Goal: Information Seeking & Learning: Learn about a topic

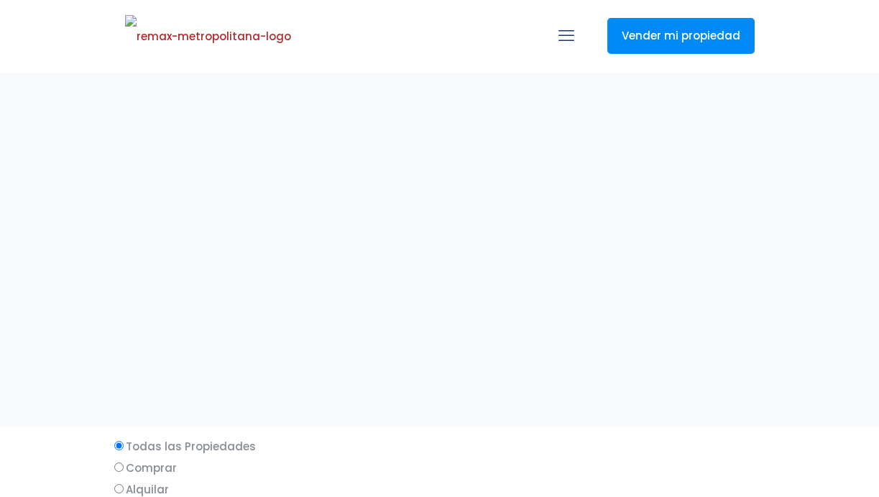
select select
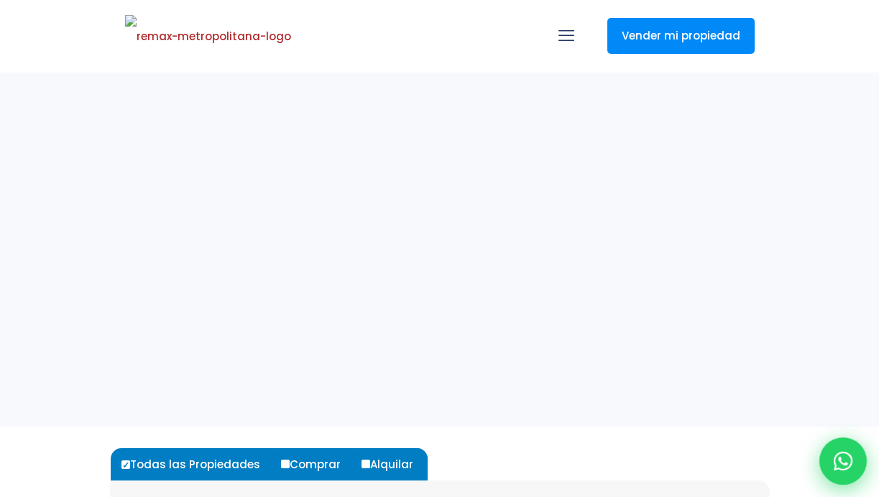
click at [827, 448] on div at bounding box center [842, 461] width 47 height 47
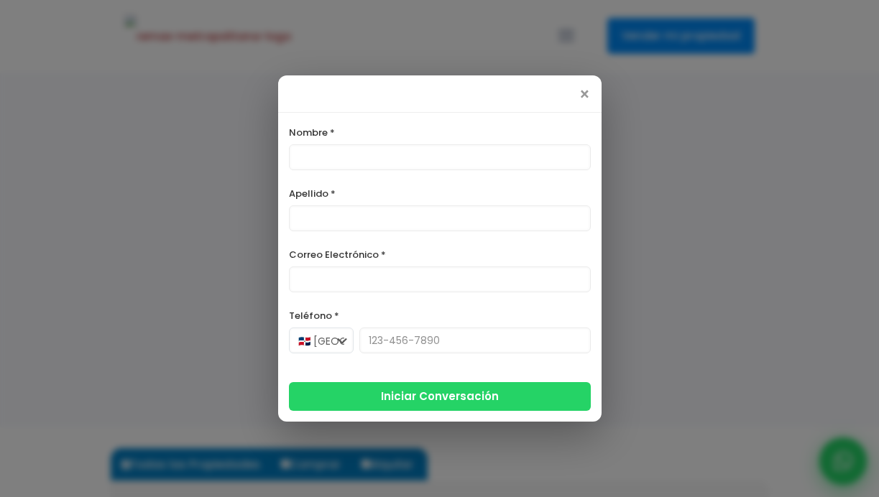
click at [839, 458] on div "× Cuéntame qué buscas y preparo opciones a tu medida. Escríbeme. Nombre * Apell…" at bounding box center [439, 248] width 879 height 497
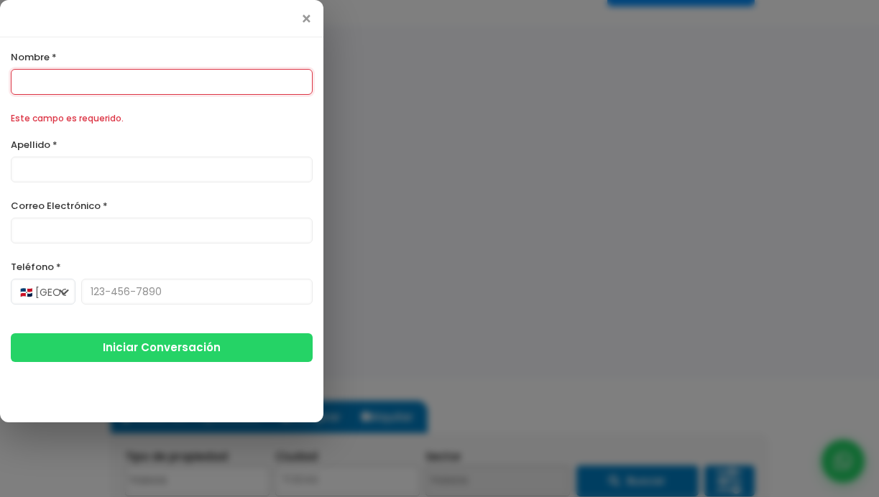
click at [846, 464] on div "× Cuéntame qué buscas y preparo opciones a tu medida. Escríbeme. Nombre * Este …" at bounding box center [439, 248] width 879 height 497
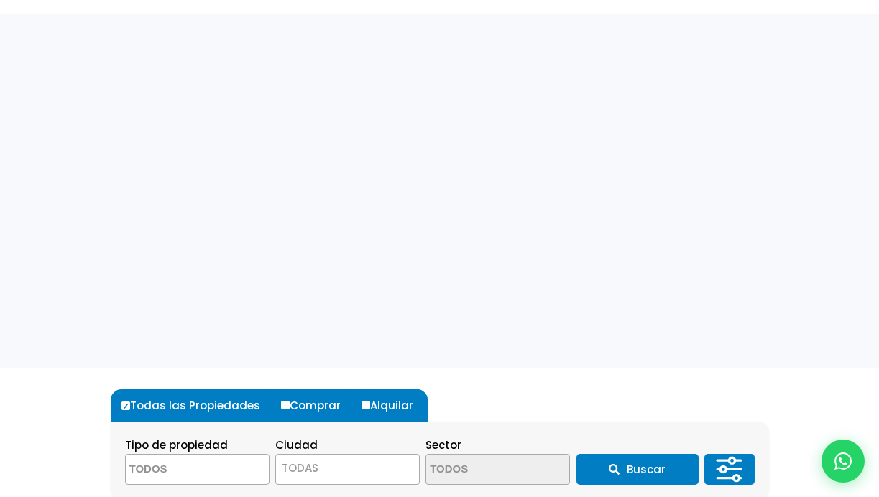
click at [834, 454] on icon at bounding box center [842, 461] width 17 height 17
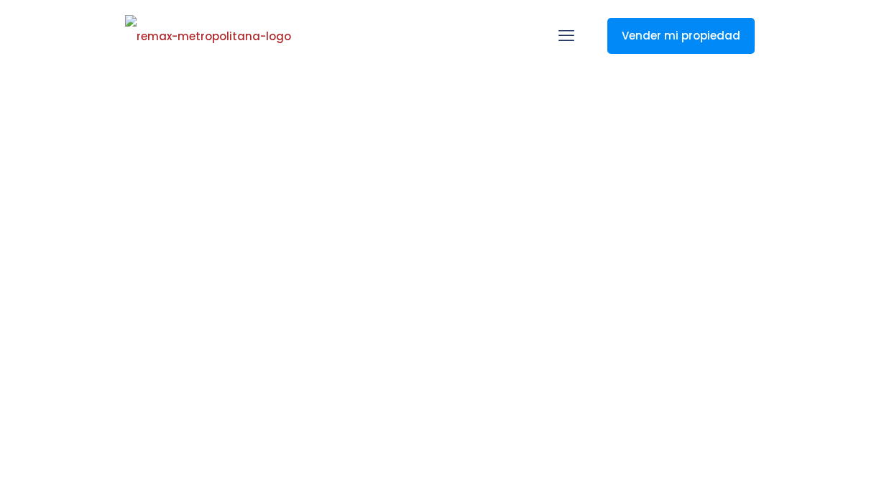
select select
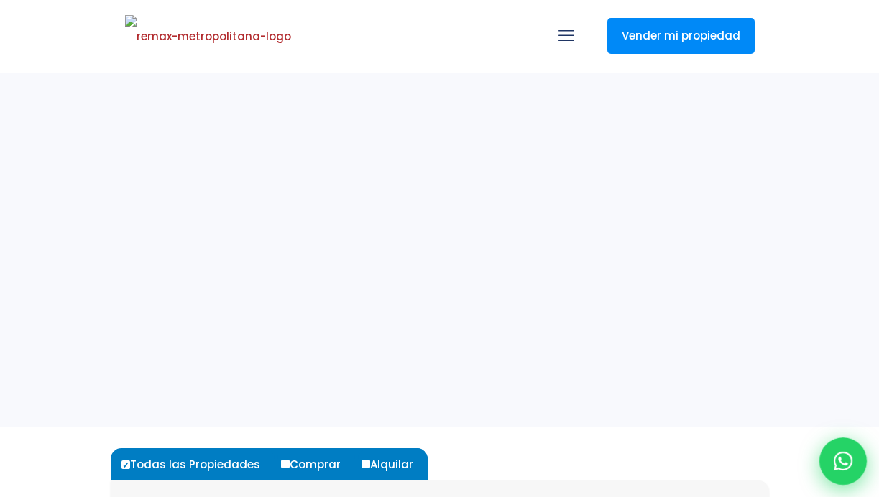
click at [829, 447] on div at bounding box center [842, 461] width 47 height 47
